Goal: Task Accomplishment & Management: Use online tool/utility

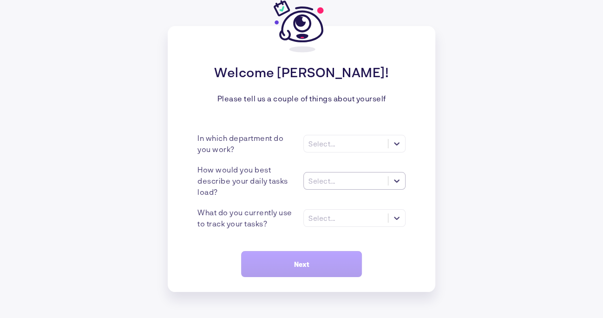
click at [395, 184] on icon at bounding box center [396, 180] width 9 height 9
click at [406, 165] on div "Welcome [PERSON_NAME]! Please tell us a couple of things about yourself In whic…" at bounding box center [302, 159] width 268 height 266
click at [398, 150] on div at bounding box center [396, 143] width 17 height 17
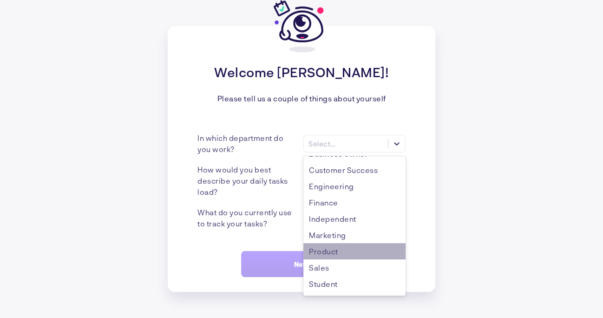
scroll to position [45, 0]
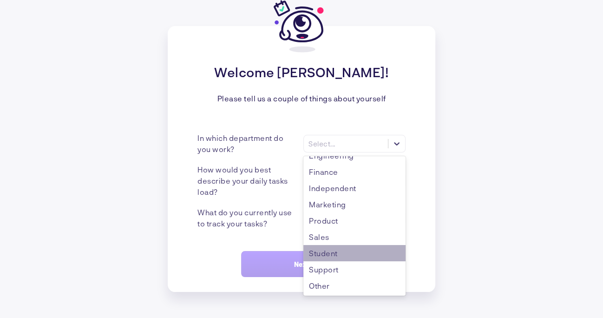
click at [344, 254] on div "Student" at bounding box center [354, 253] width 102 height 16
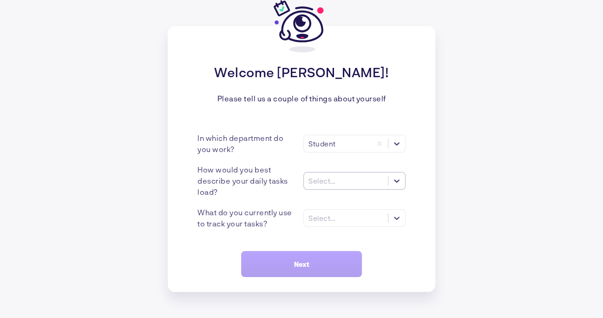
click at [397, 184] on icon at bounding box center [396, 180] width 9 height 9
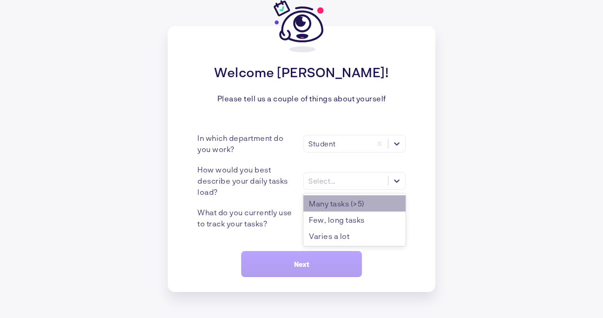
click at [370, 203] on div "Many tasks (>5)" at bounding box center [354, 203] width 102 height 16
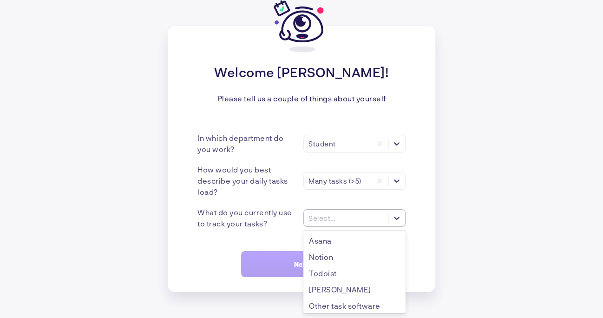
scroll to position [0, 0]
click at [392, 216] on icon at bounding box center [396, 217] width 9 height 9
click at [342, 278] on div "Todoist" at bounding box center [354, 273] width 102 height 16
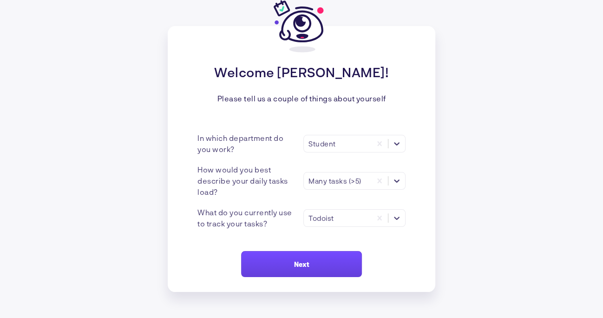
click at [287, 262] on button "Next" at bounding box center [301, 264] width 121 height 26
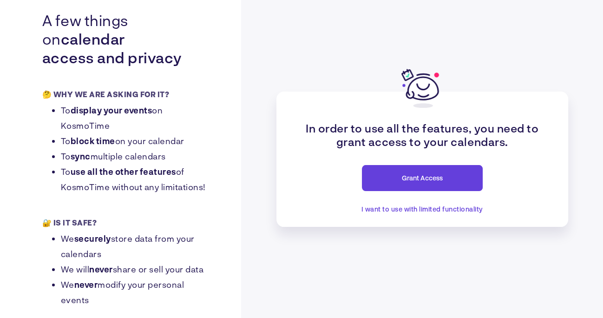
click at [409, 183] on button "Grant Access" at bounding box center [422, 178] width 121 height 26
click at [412, 174] on span "Grant Access" at bounding box center [422, 178] width 41 height 8
click at [406, 187] on button "Grant Access" at bounding box center [422, 178] width 121 height 26
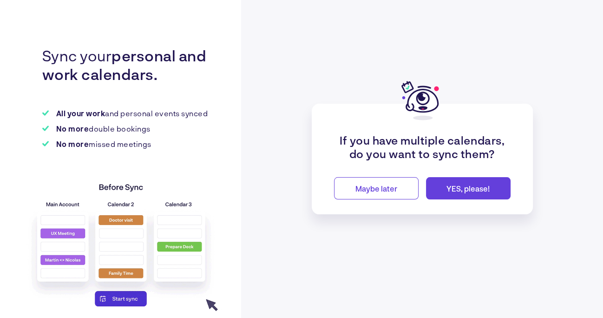
click at [354, 190] on button "Maybe later" at bounding box center [376, 188] width 85 height 22
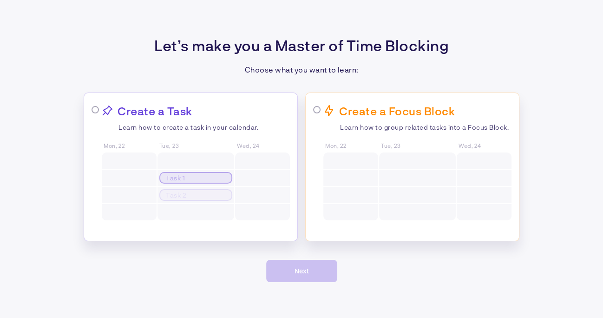
click at [184, 118] on div "Create a Task Learn how to create a task in your calendar. Mon, 22 Tue, 23 Task…" at bounding box center [196, 162] width 188 height 117
radio input "true"
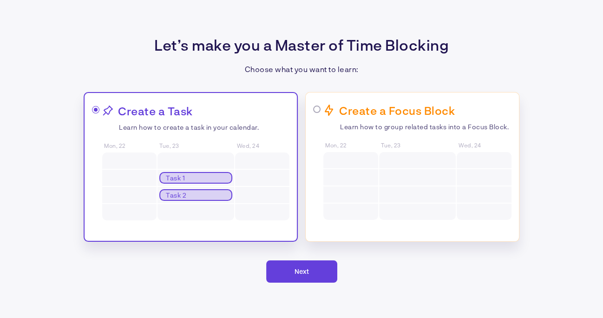
click at [320, 271] on button "Next" at bounding box center [301, 271] width 71 height 22
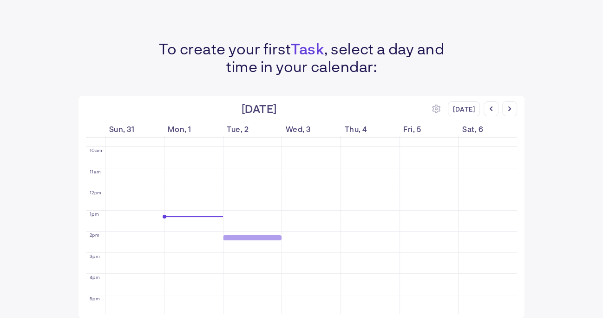
scroll to position [203, 0]
drag, startPoint x: 200, startPoint y: 218, endPoint x: 206, endPoint y: 241, distance: 24.0
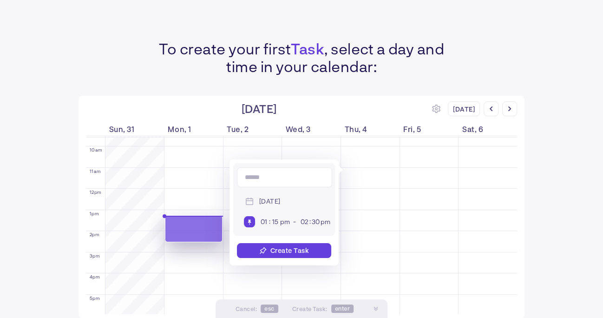
click at [201, 238] on div at bounding box center [193, 189] width 59 height 509
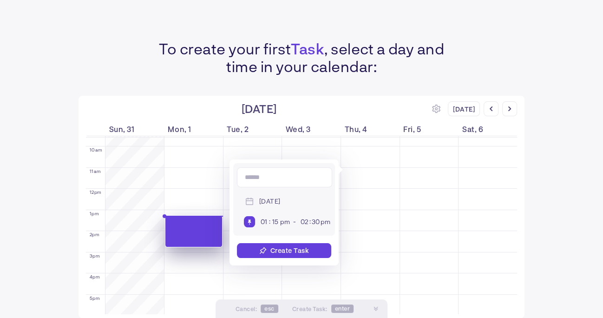
drag, startPoint x: 199, startPoint y: 242, endPoint x: 199, endPoint y: 246, distance: 4.7
click at [199, 246] on div at bounding box center [193, 189] width 59 height 509
type input "45"
type input "***"
click at [284, 245] on div "Create Task" at bounding box center [284, 250] width 94 height 15
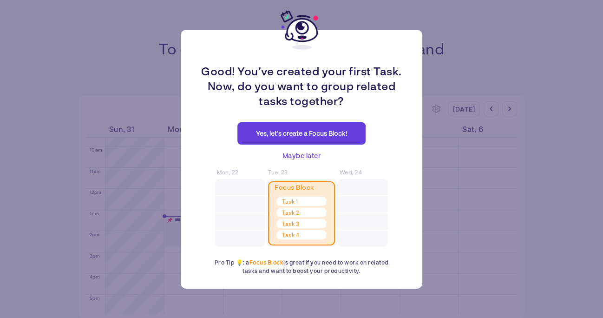
click at [313, 154] on span "Maybe later" at bounding box center [302, 155] width 39 height 11
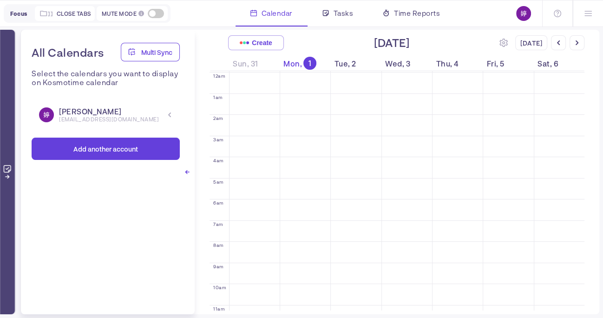
scroll to position [154, 0]
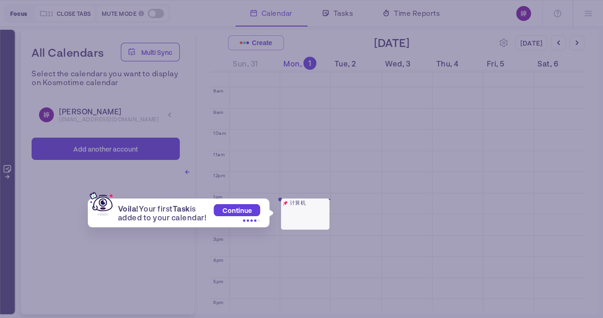
click at [232, 209] on span "Continue" at bounding box center [237, 210] width 29 height 8
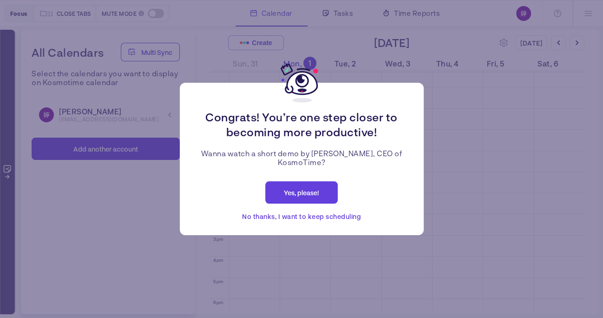
click at [305, 216] on span "No thanks, I want to keep scheduling" at bounding box center [301, 216] width 119 height 11
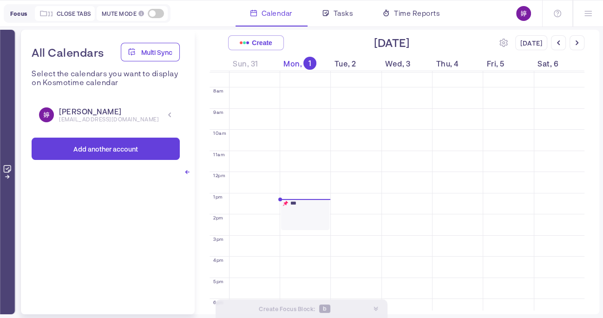
click at [309, 224] on div "***" at bounding box center [305, 214] width 48 height 31
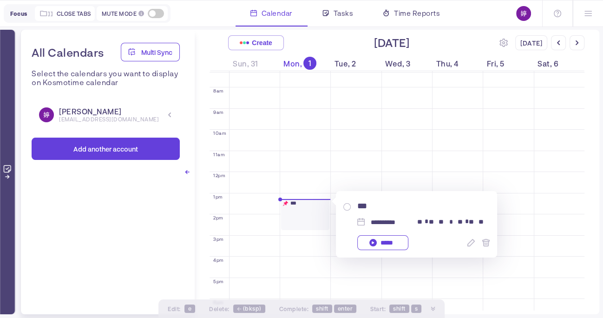
click at [392, 248] on div "*****" at bounding box center [382, 242] width 51 height 15
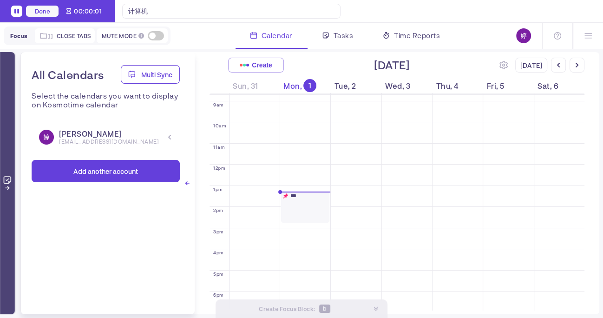
scroll to position [191, 0]
click at [476, 50] on div "All Calendars Multi Sync Select the calendars you want to display on Kosmotime …" at bounding box center [530, 183] width 145 height 270
click at [438, 9] on div at bounding box center [474, 10] width 244 height 7
